Goal: Find specific page/section: Find specific page/section

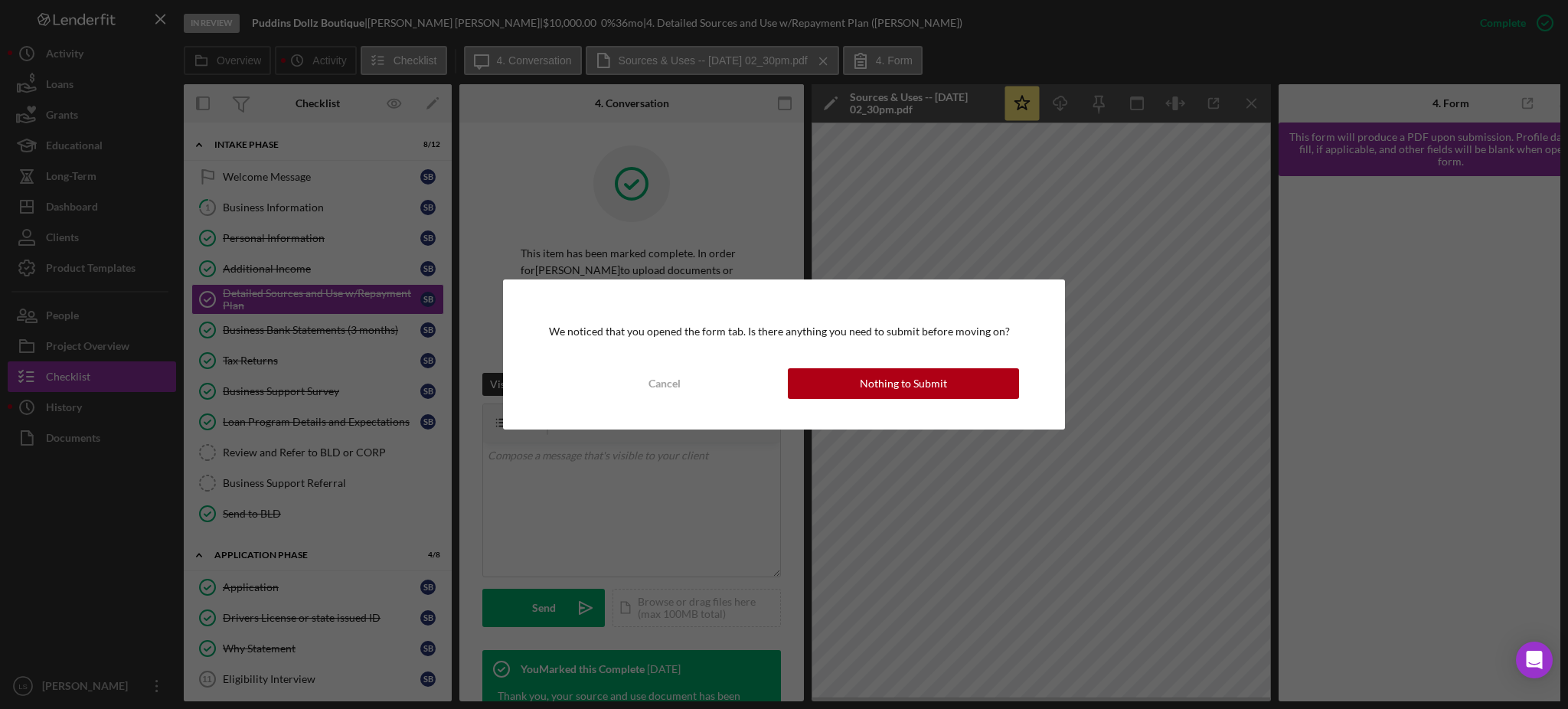
click at [954, 392] on button "Nothing to Submit" at bounding box center [904, 384] width 231 height 31
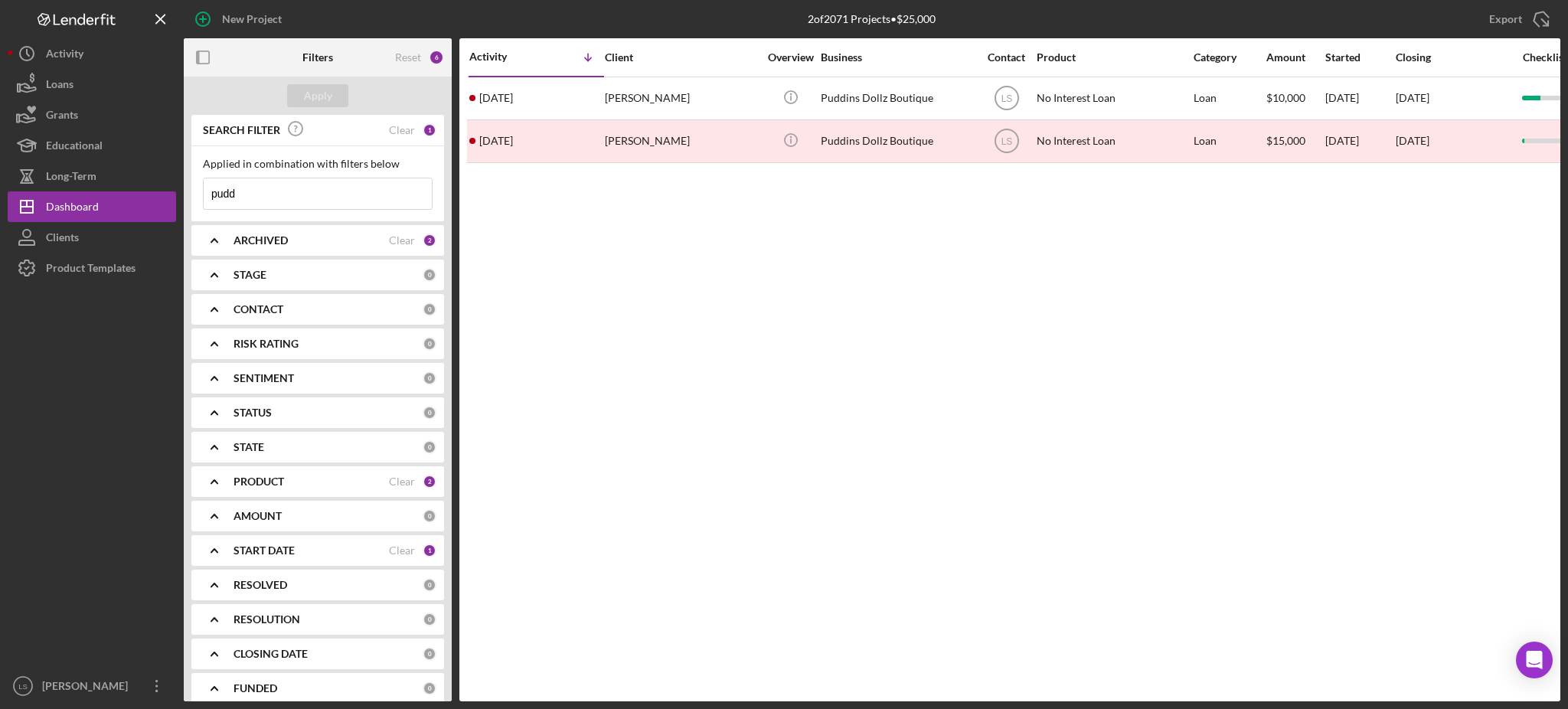
click at [348, 199] on input "pudd" at bounding box center [317, 194] width 228 height 31
click at [377, 487] on div "PRODUCT" at bounding box center [311, 481] width 156 height 12
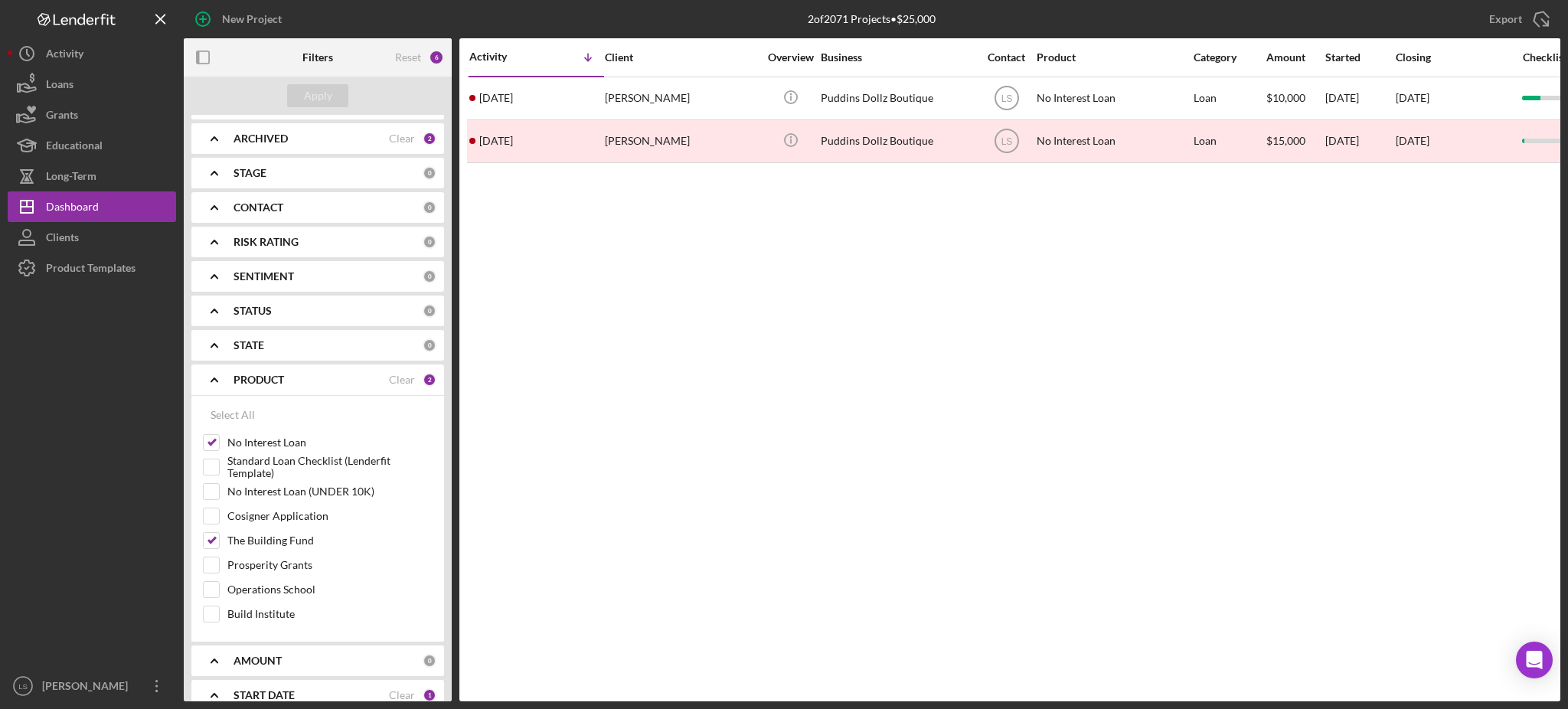
scroll to position [203, 0]
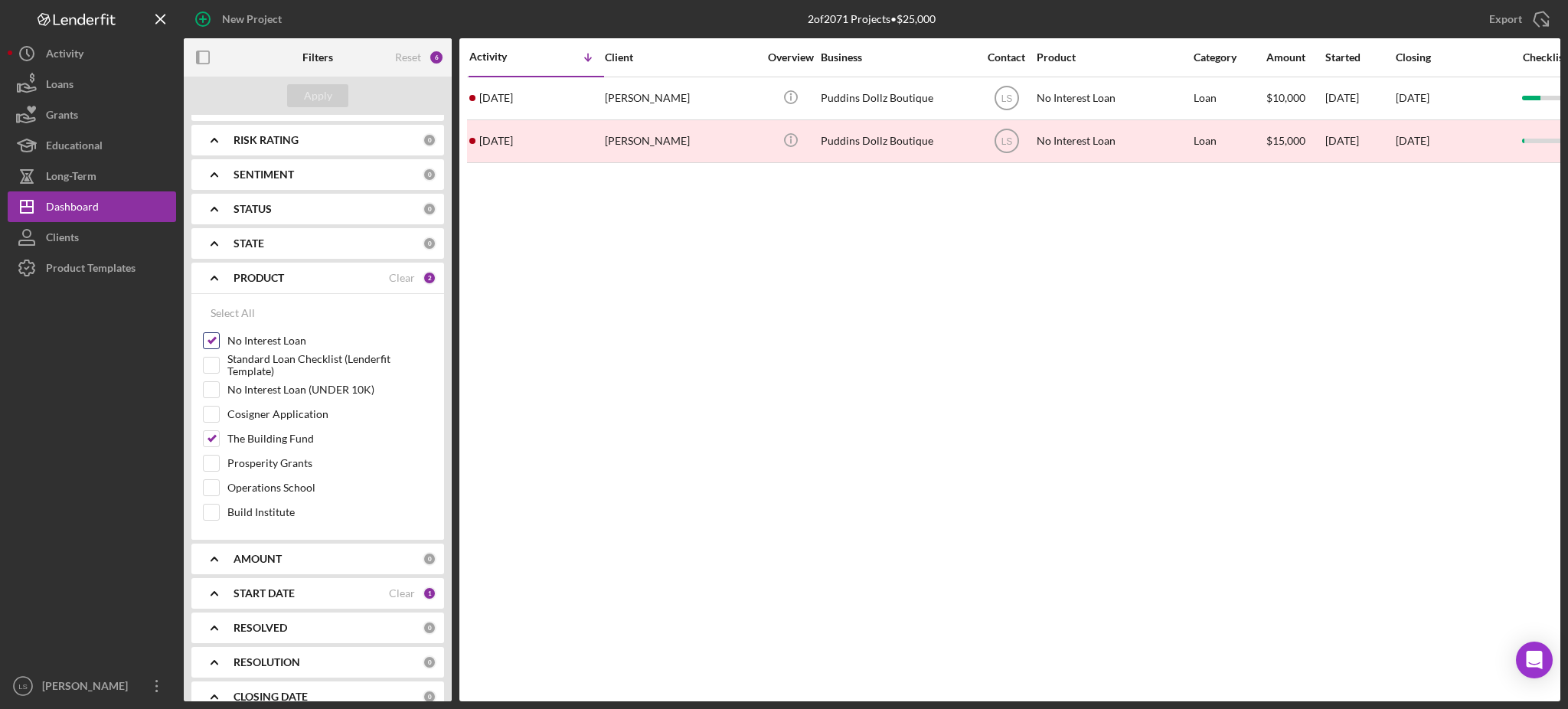
click at [215, 340] on input "No Interest Loan" at bounding box center [210, 340] width 15 height 15
checkbox input "false"
click at [350, 83] on div "Apply" at bounding box center [318, 96] width 268 height 39
click at [322, 85] on div "Apply" at bounding box center [319, 96] width 28 height 23
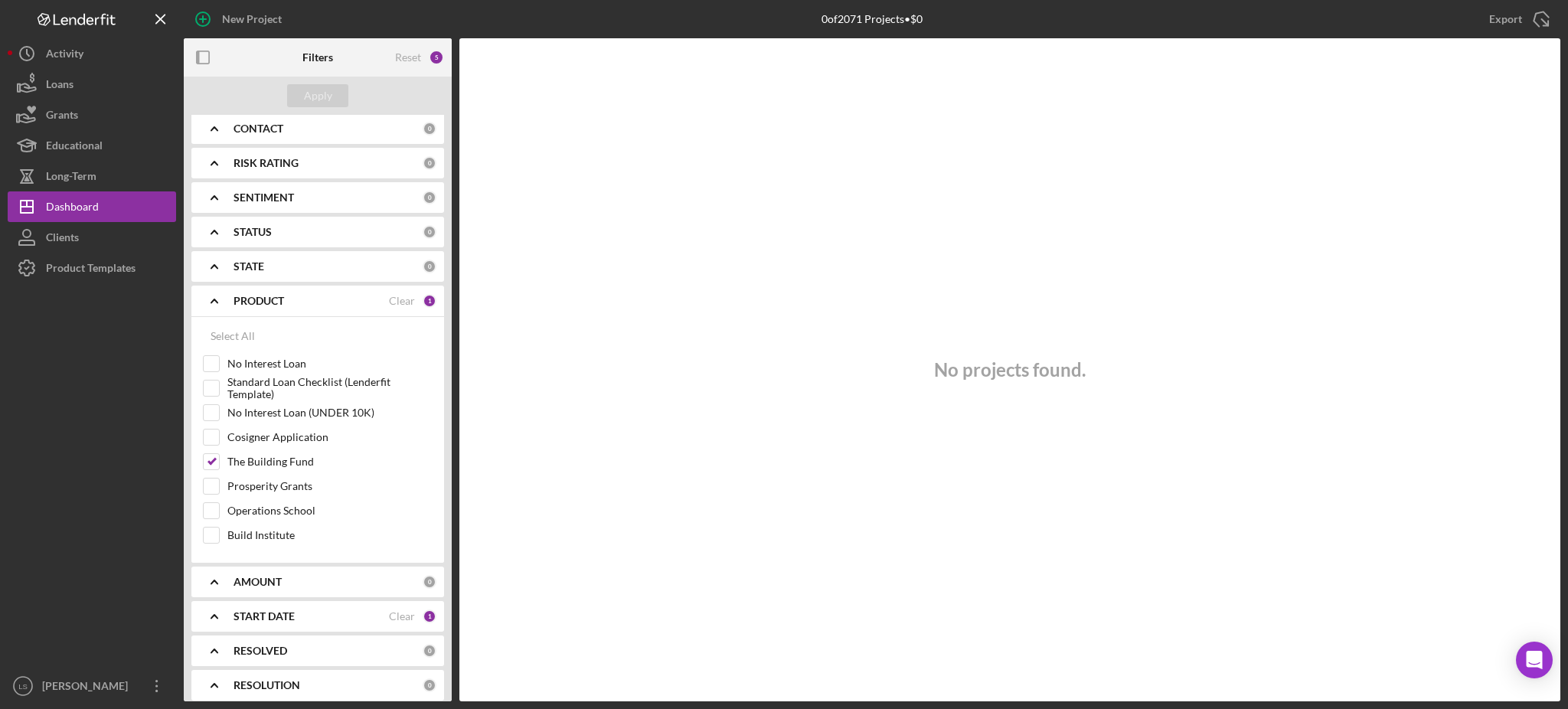
scroll to position [0, 0]
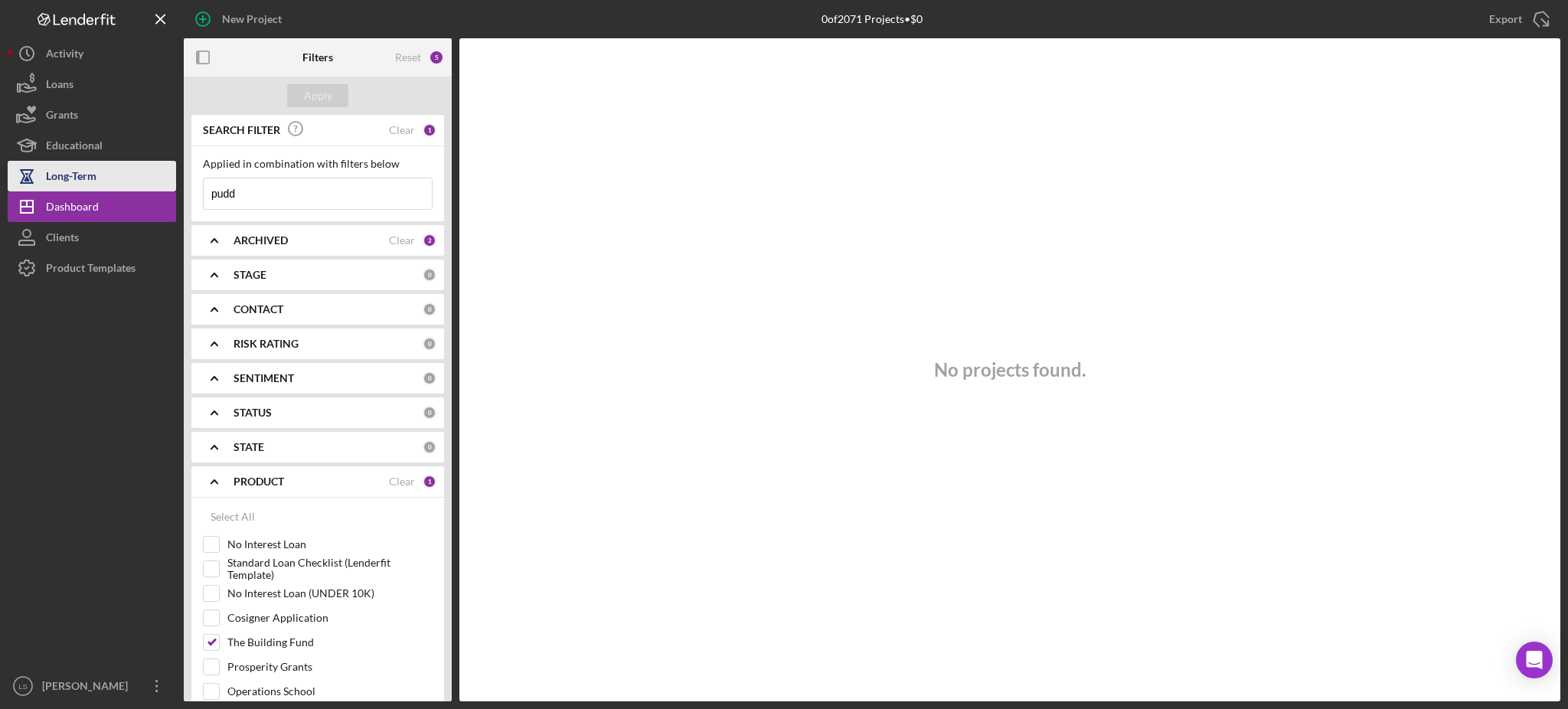
drag, startPoint x: 273, startPoint y: 188, endPoint x: 127, endPoint y: 172, distance: 146.9
click at [127, 172] on div "New Project 0 of 2071 Projects • $0 pudd Export Icon/Export Filters Reset 5 App…" at bounding box center [784, 350] width 1553 height 701
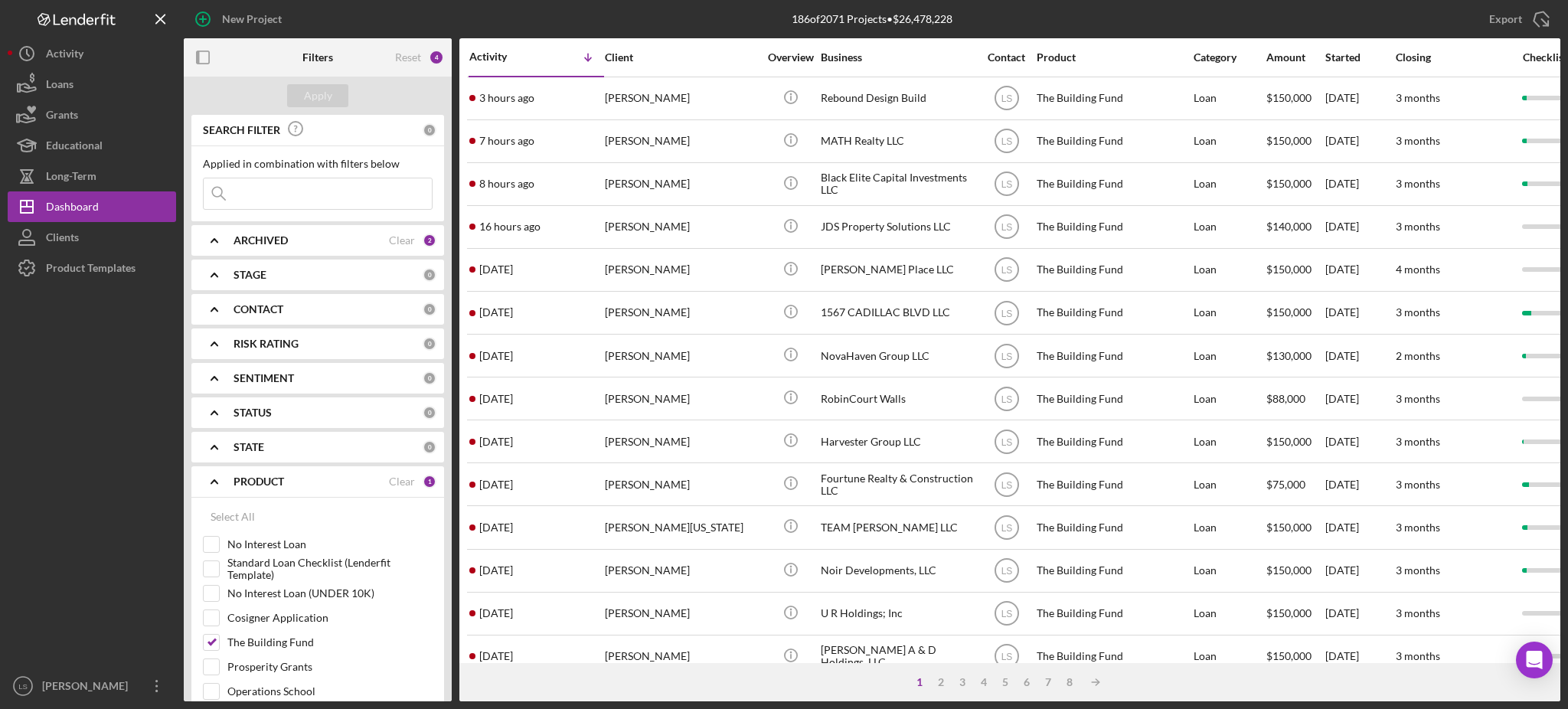
click at [351, 240] on div "ARCHIVED" at bounding box center [311, 240] width 156 height 12
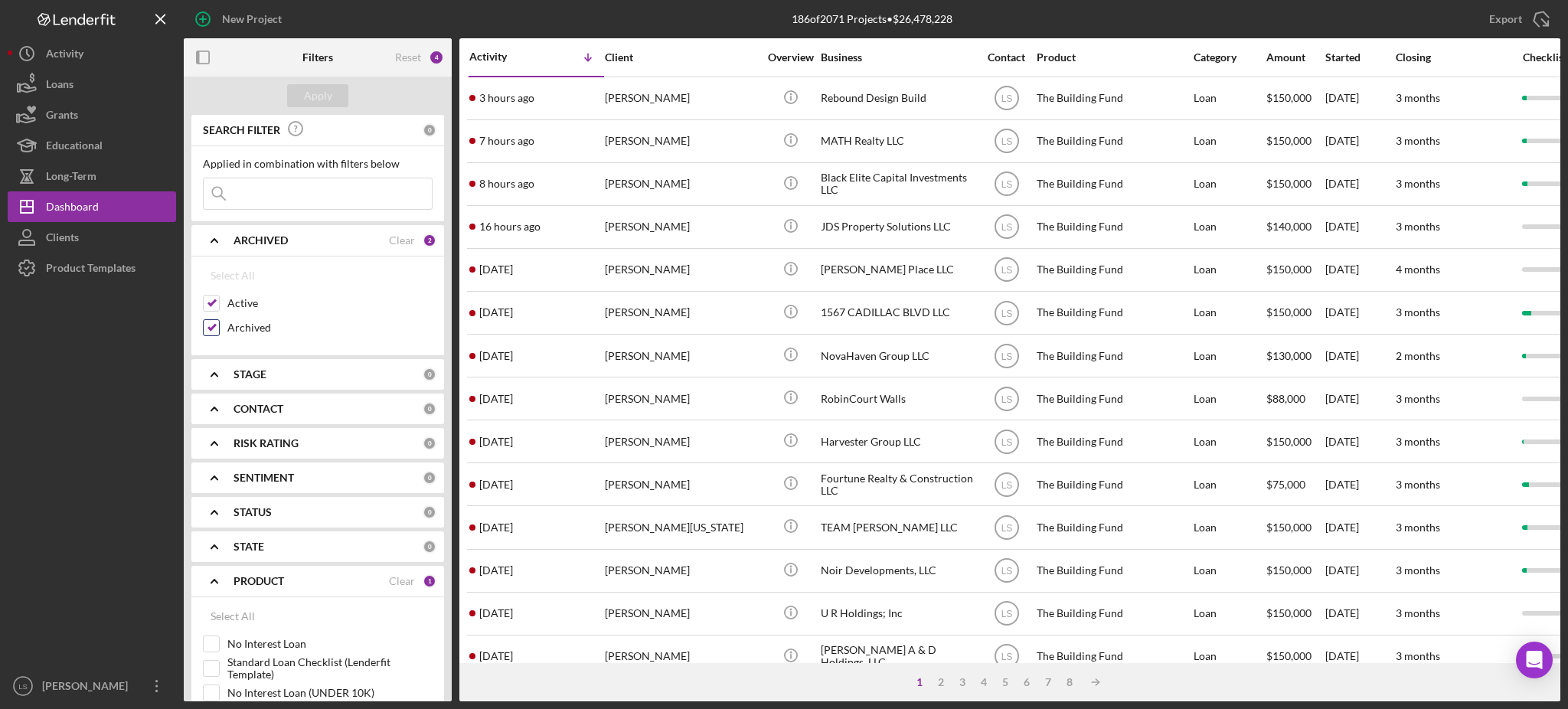
click at [209, 320] on input "Archived" at bounding box center [210, 327] width 15 height 15
checkbox input "false"
click at [299, 193] on input at bounding box center [317, 194] width 228 height 31
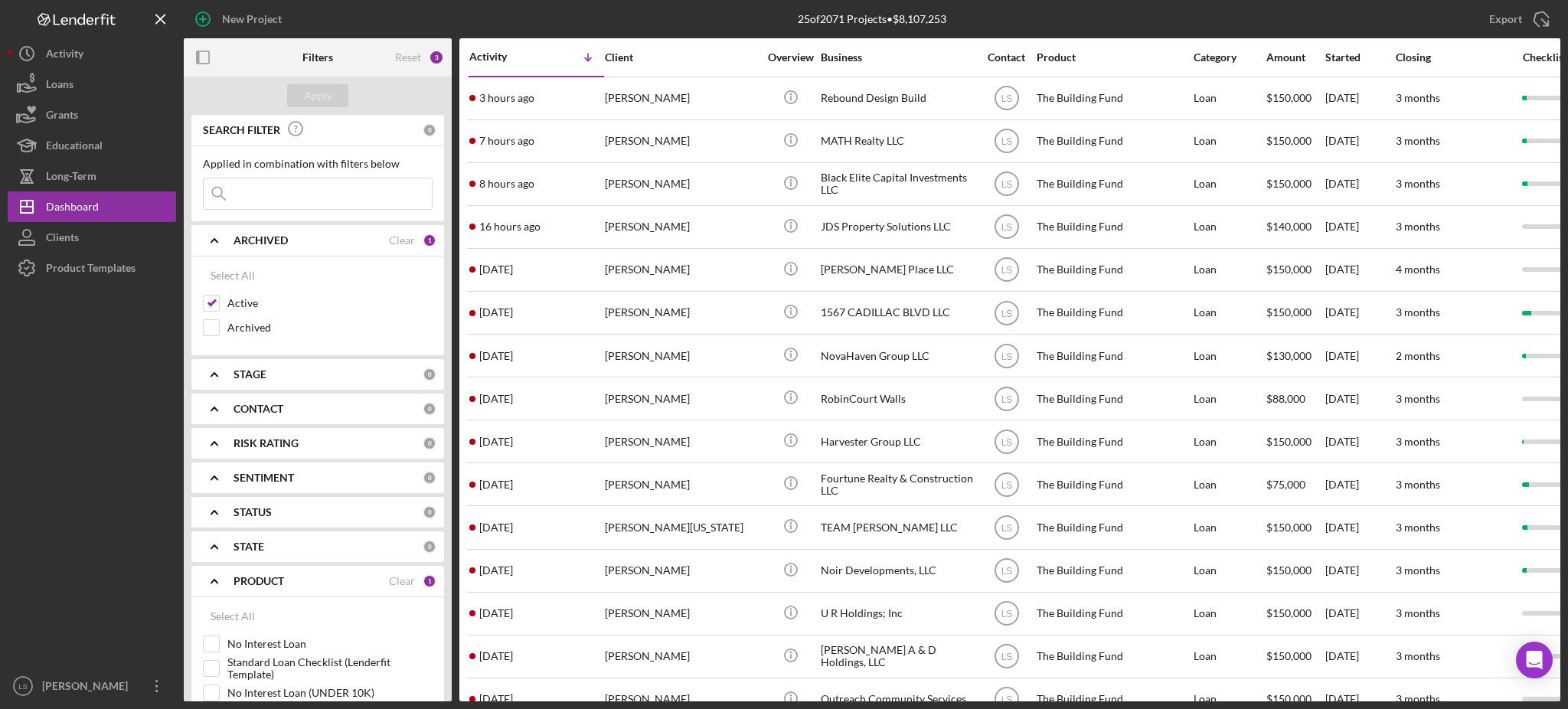
click at [1009, 24] on div "25 of 2071 Projects • $8,107,253 pudd" at bounding box center [871, 19] width 458 height 39
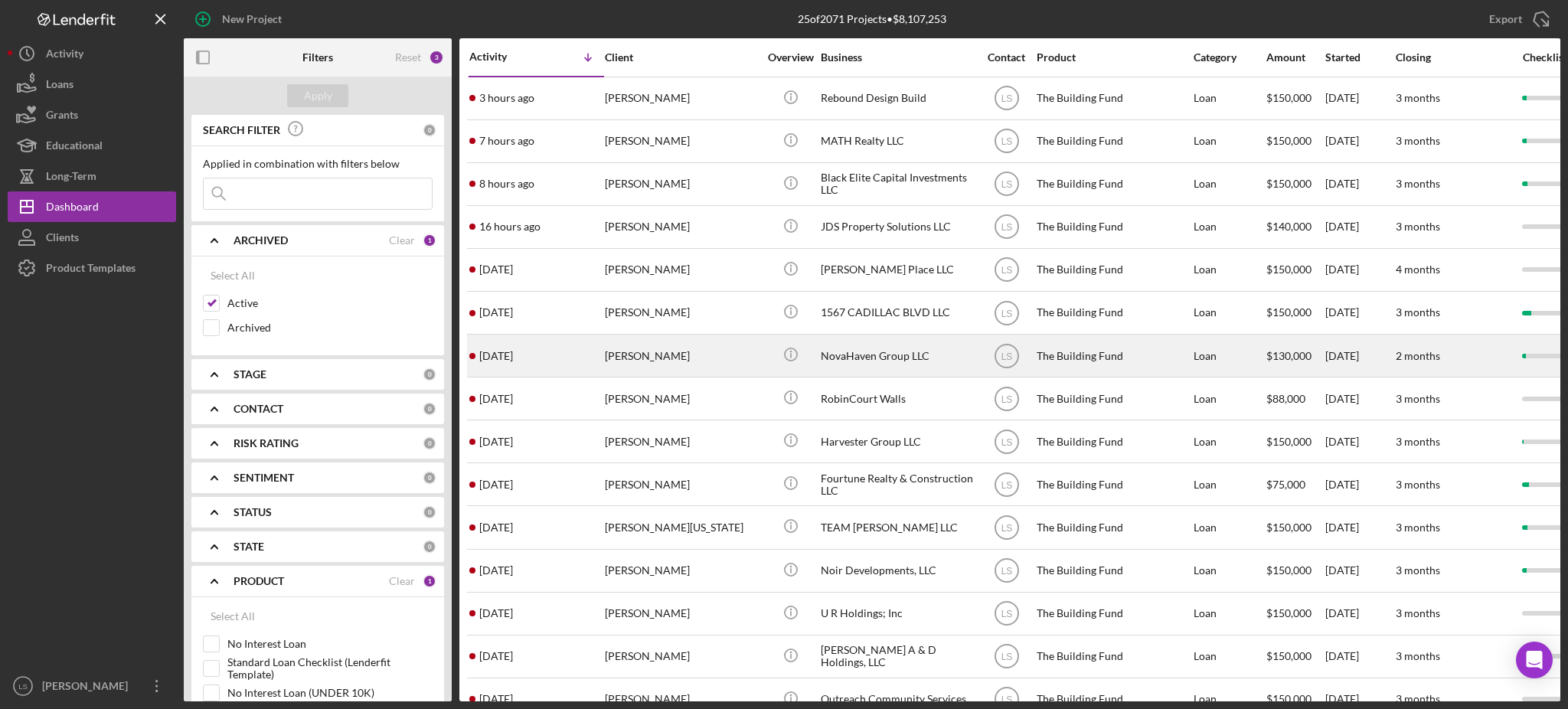
scroll to position [476, 0]
